Goal: Check status: Check status

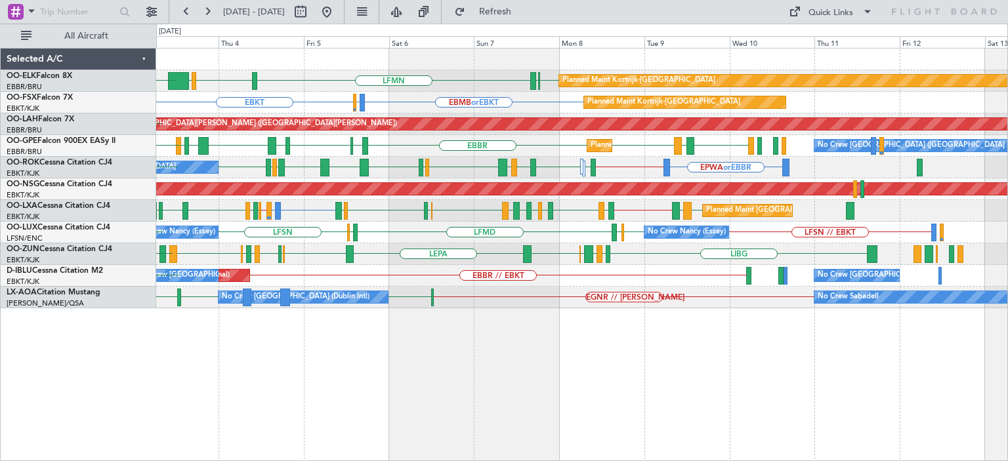
click at [543, 296] on div "EBKT [GEOGRAPHIC_DATA] LFMN [GEOGRAPHIC_DATA] LIML GOBD Planned Maint [GEOGRAPH…" at bounding box center [581, 179] width 851 height 260
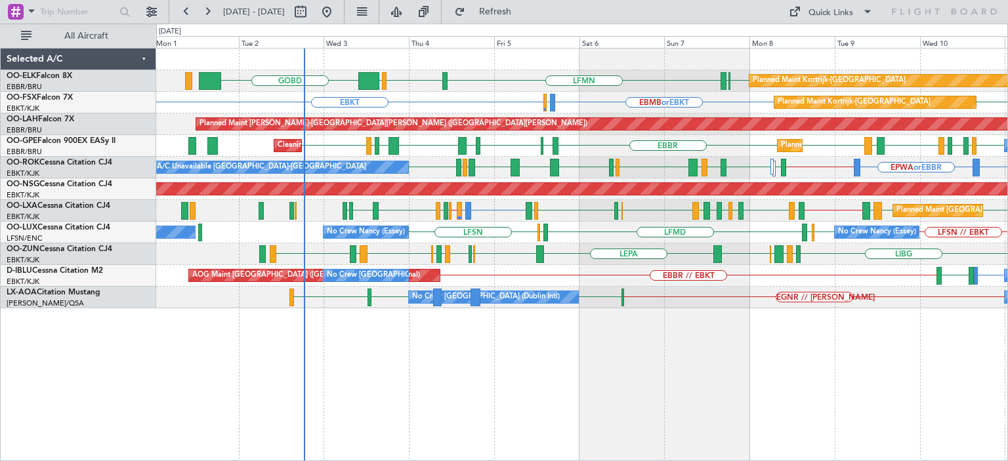
click at [470, 268] on div "Planned Maint Kortrijk-[GEOGRAPHIC_DATA] EBKT [GEOGRAPHIC_DATA] LFMN [GEOGRAPHI…" at bounding box center [581, 179] width 851 height 260
